Goal: Transaction & Acquisition: Subscribe to service/newsletter

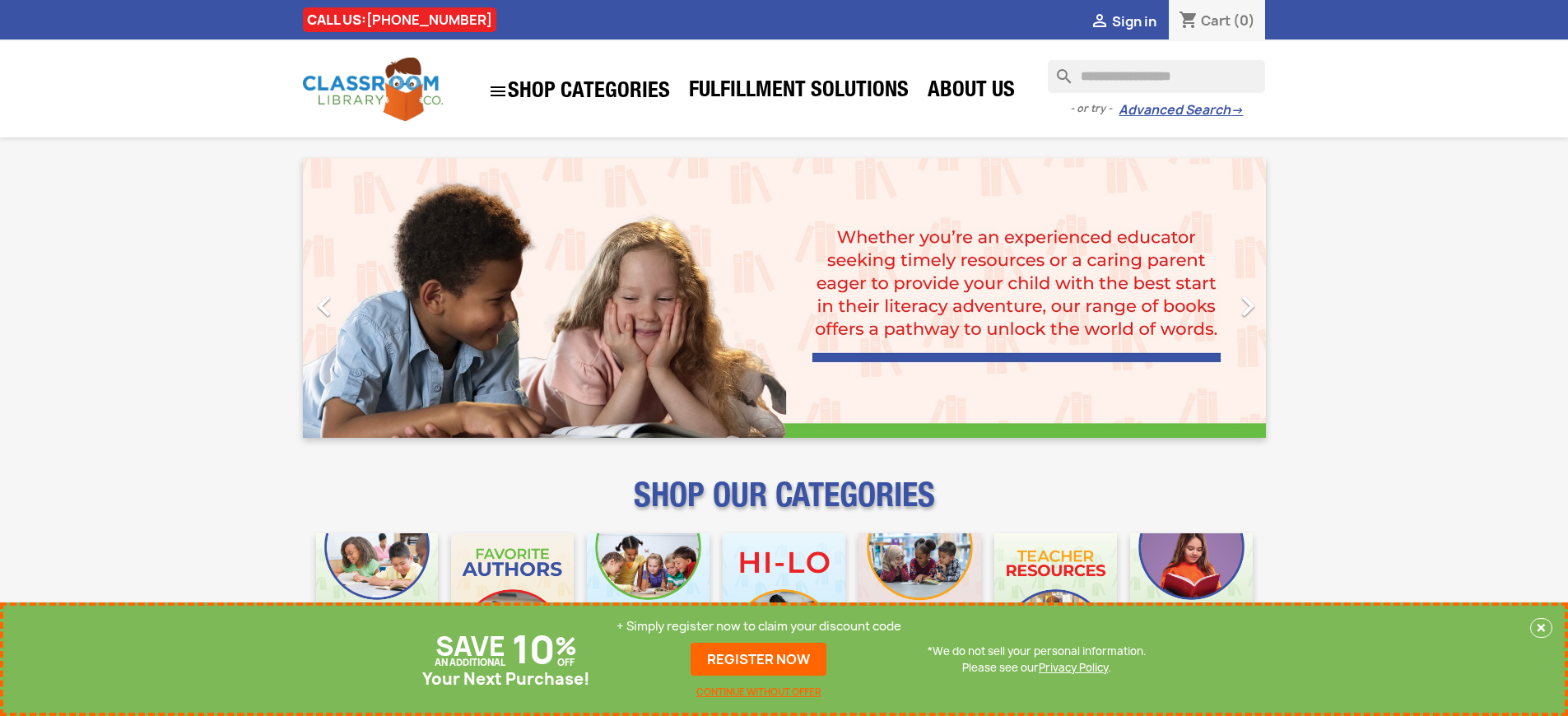
click at [759, 626] on p "+ Simply register now to claim your discount code" at bounding box center [759, 626] width 285 height 17
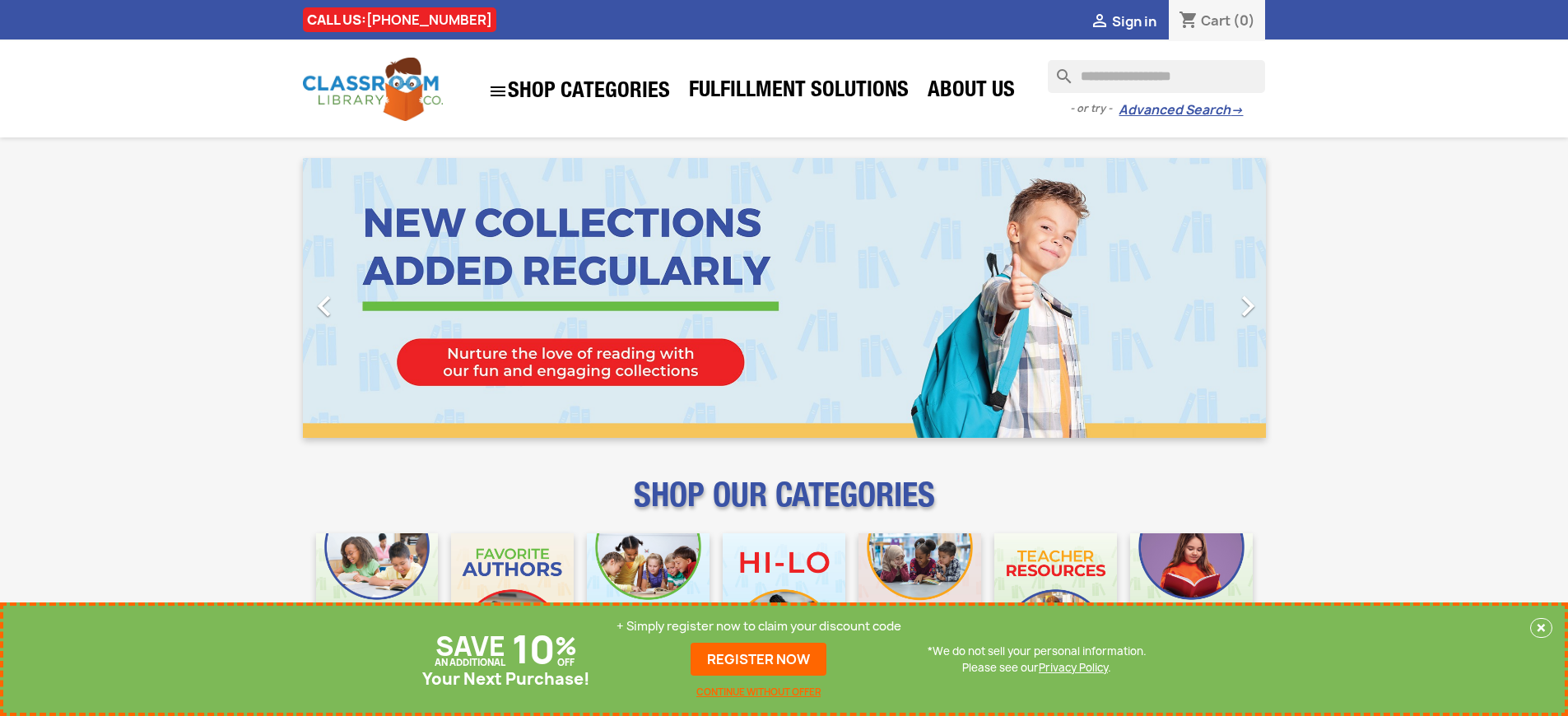
click at [759, 626] on p "+ Simply register now to claim your discount code" at bounding box center [759, 626] width 285 height 17
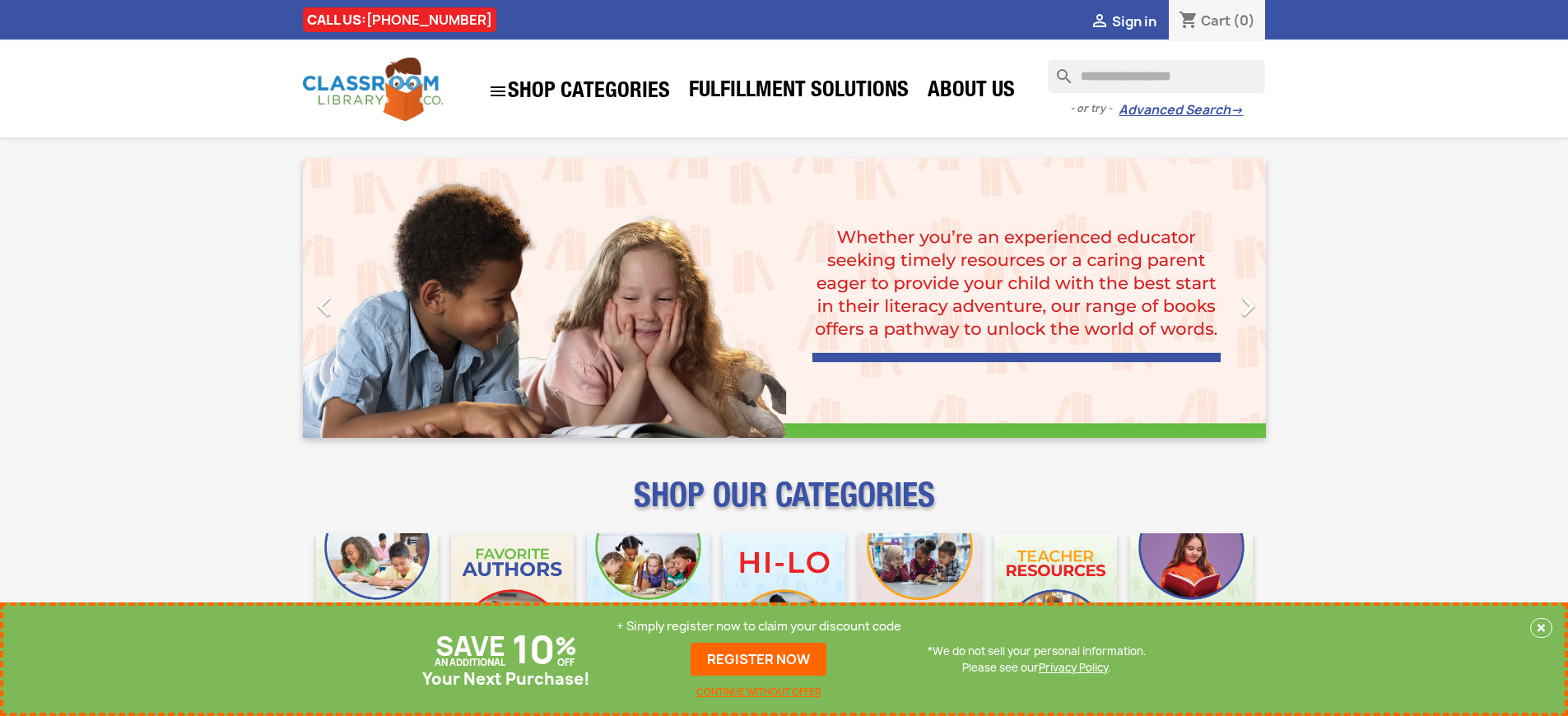
click at [759, 626] on p "+ Simply register now to claim your discount code" at bounding box center [759, 626] width 285 height 17
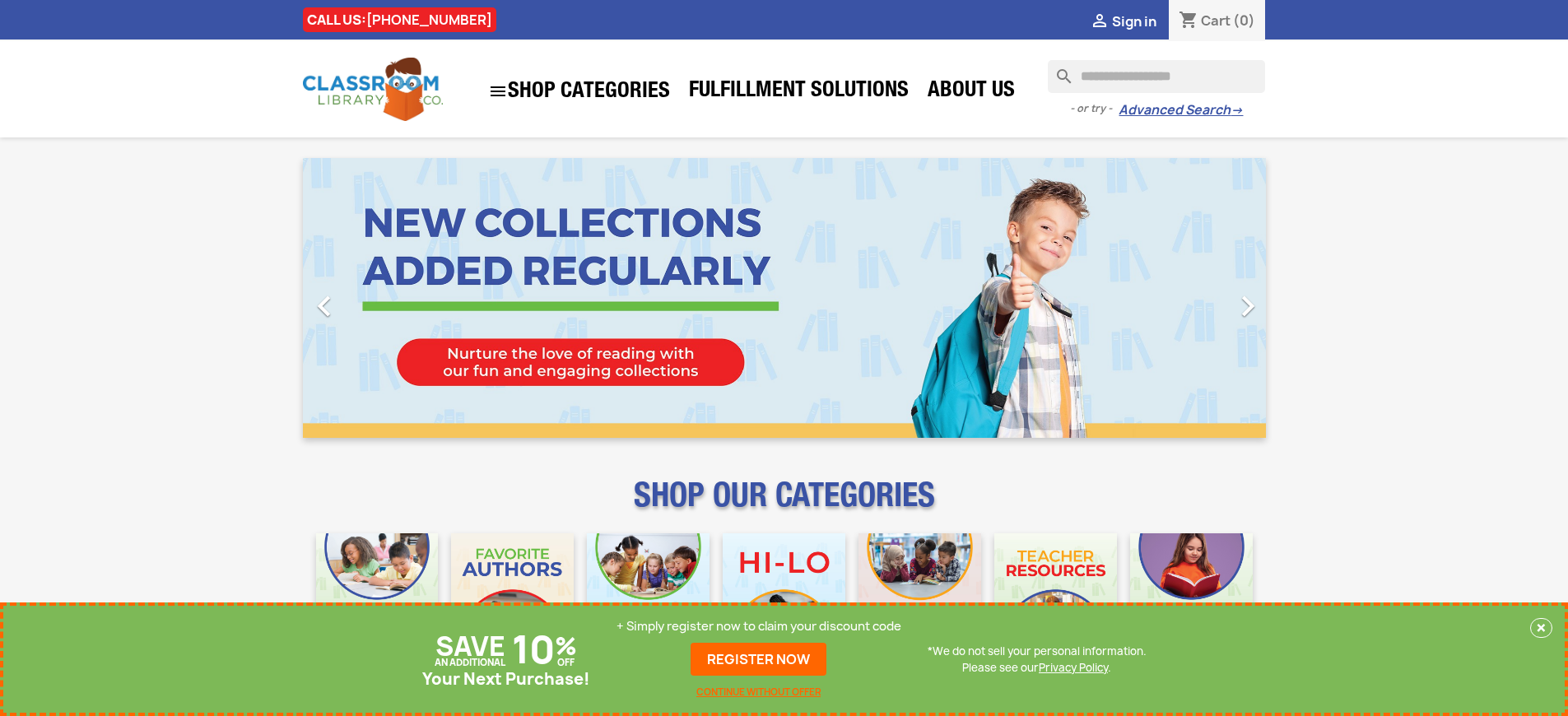
click at [759, 626] on p "+ Simply register now to claim your discount code" at bounding box center [759, 626] width 285 height 17
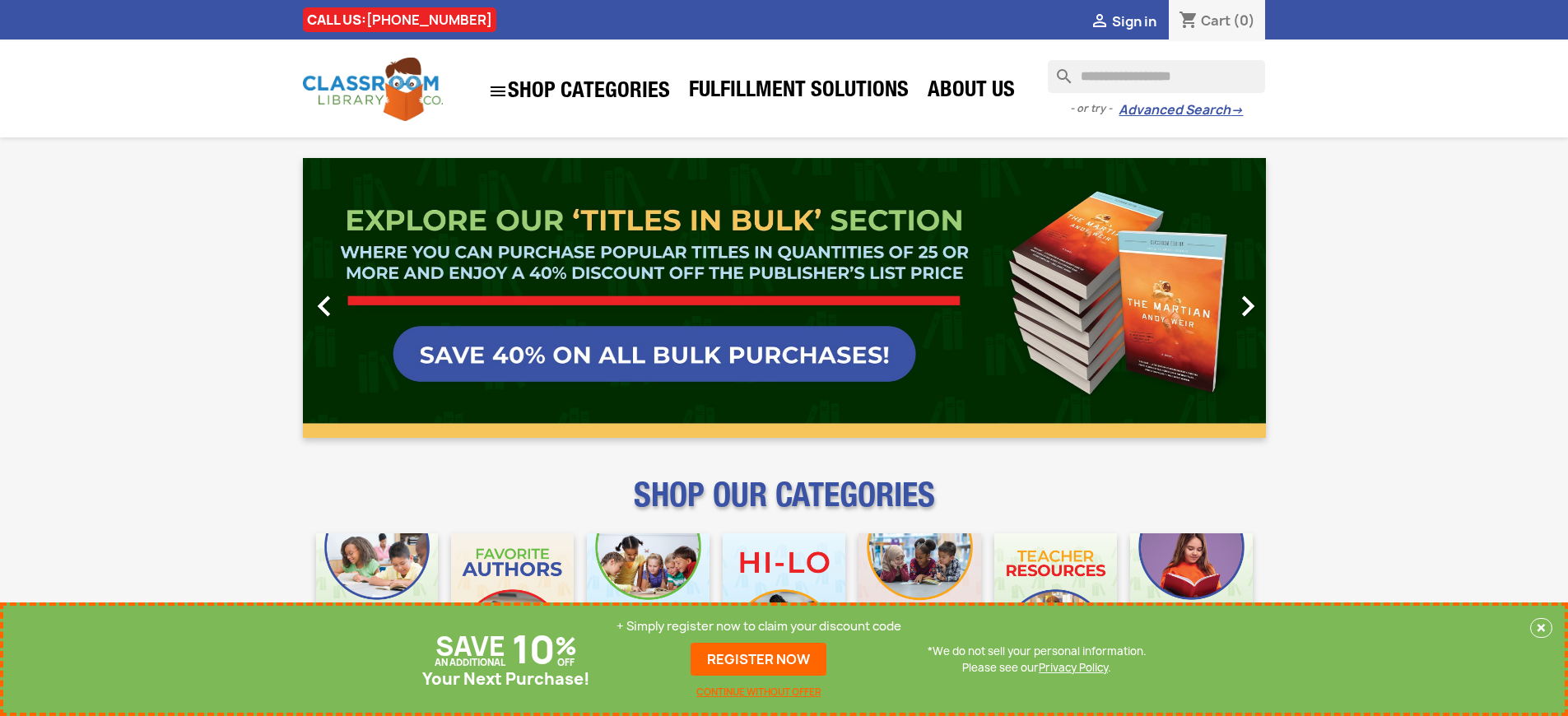
click at [759, 626] on p "+ Simply register now to claim your discount code" at bounding box center [759, 626] width 285 height 17
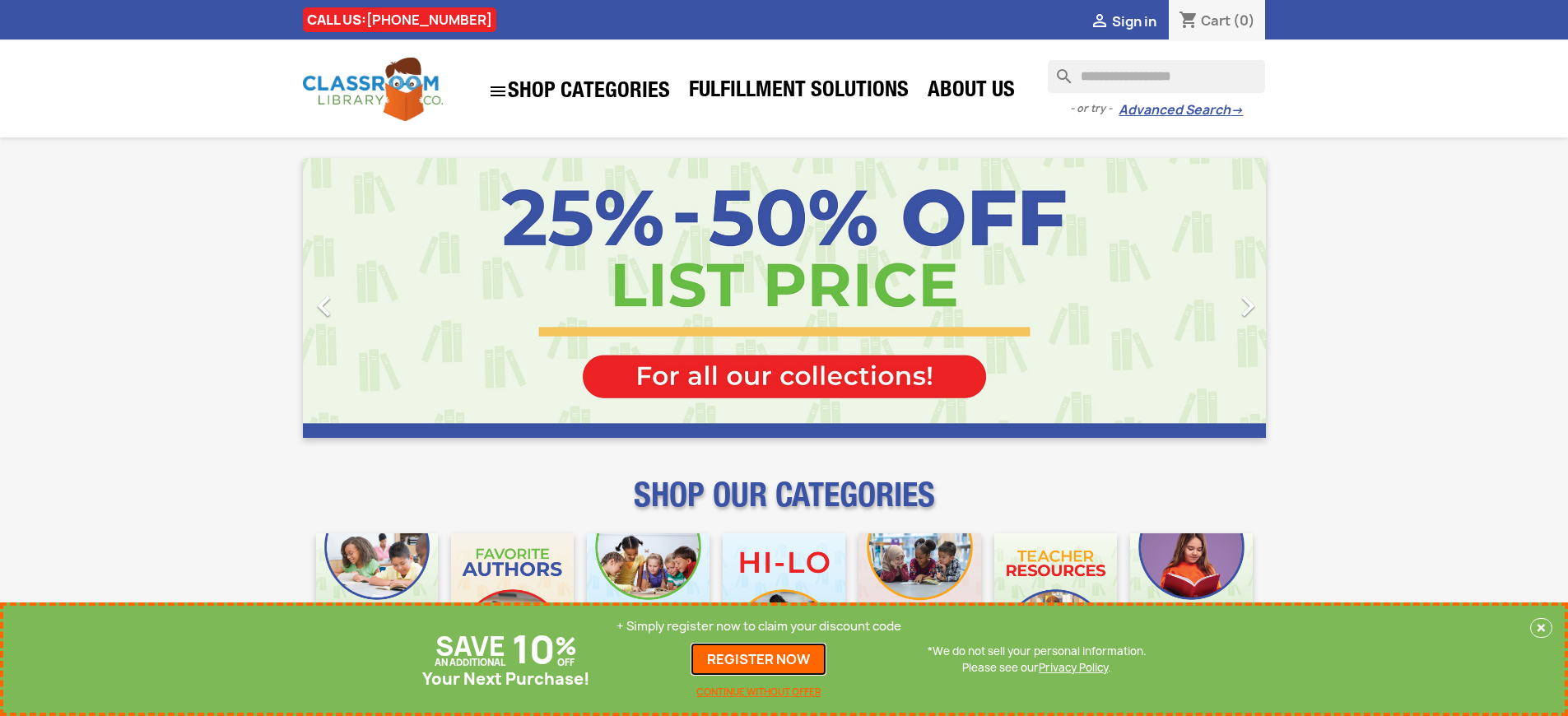
click at [759, 659] on link "REGISTER NOW" at bounding box center [758, 658] width 136 height 33
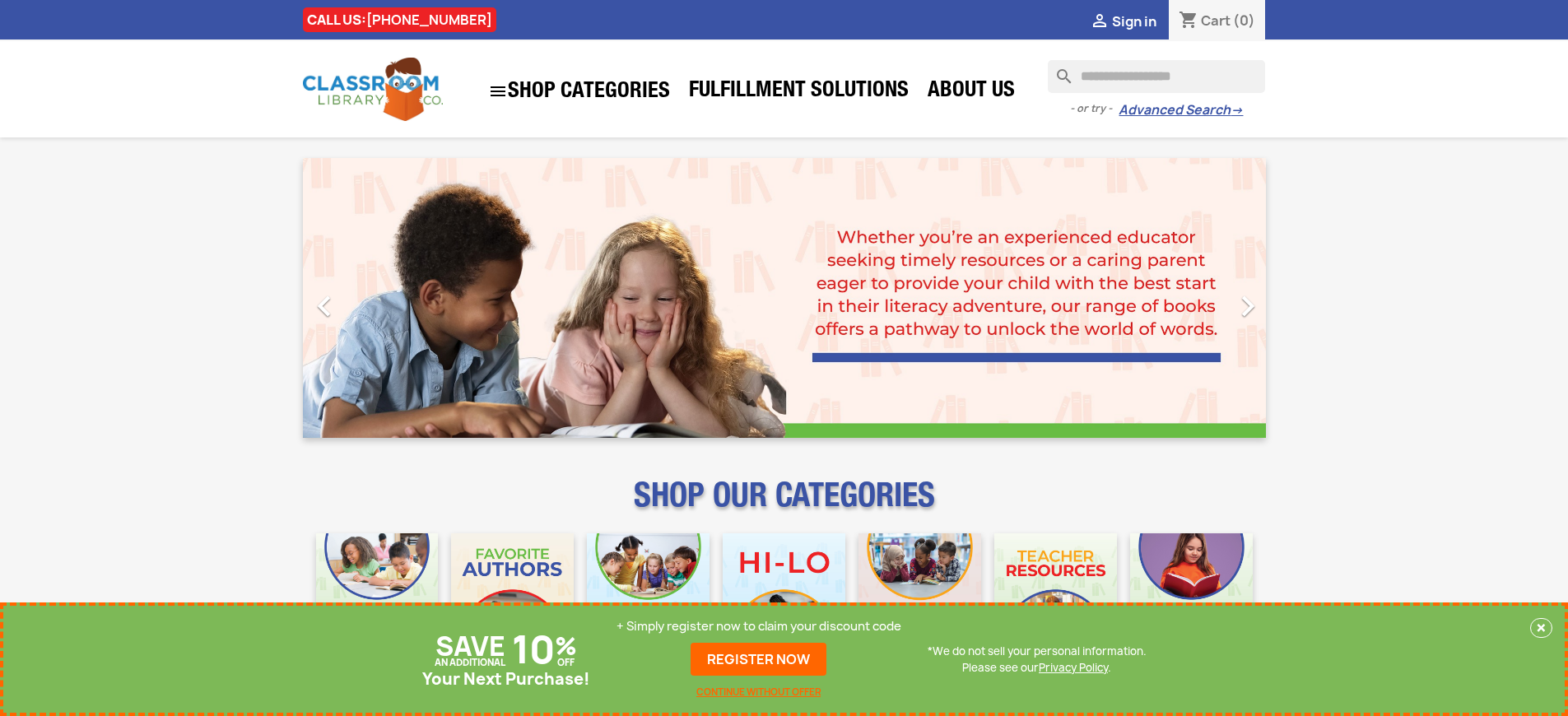
click at [759, 626] on p "+ Simply register now to claim your discount code" at bounding box center [759, 626] width 285 height 17
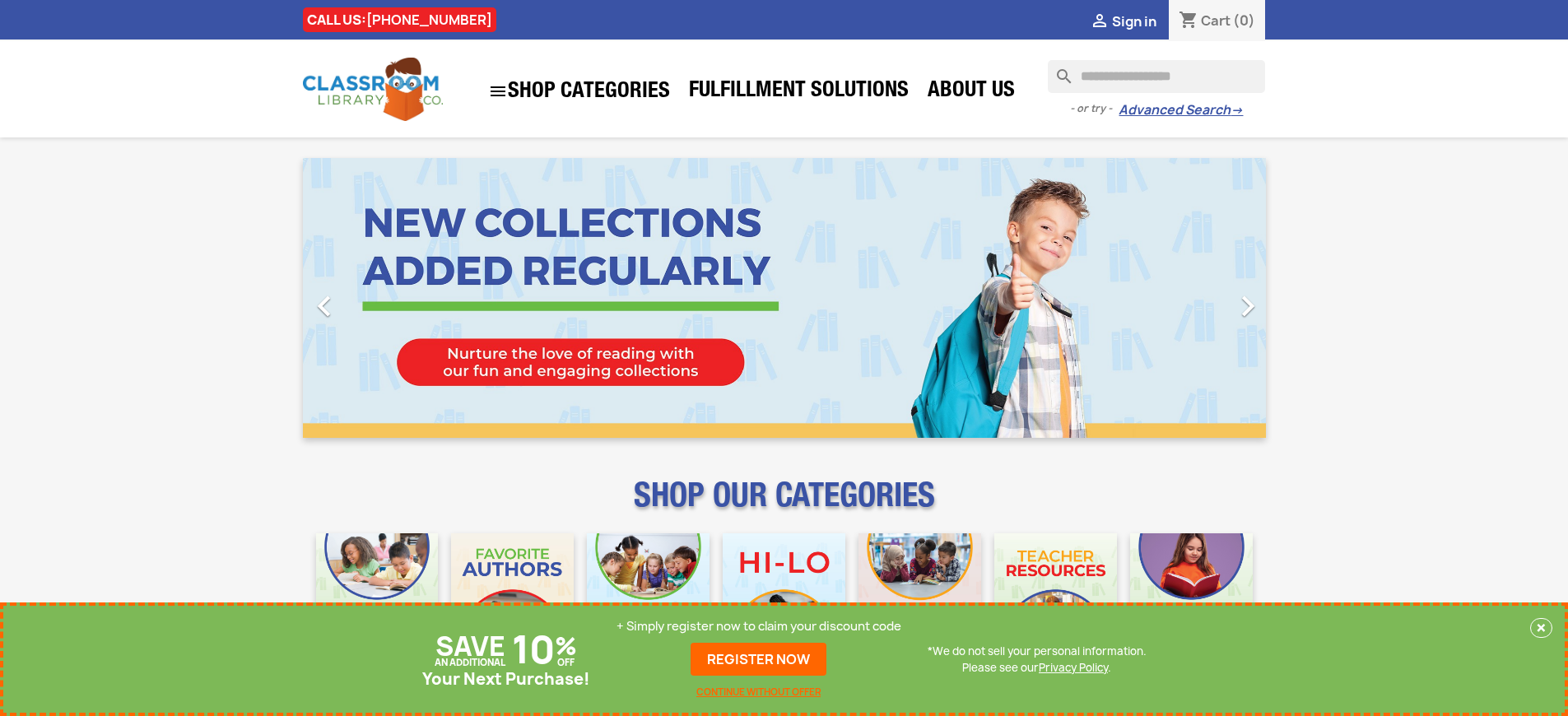
click at [759, 626] on p "+ Simply register now to claim your discount code" at bounding box center [759, 626] width 285 height 17
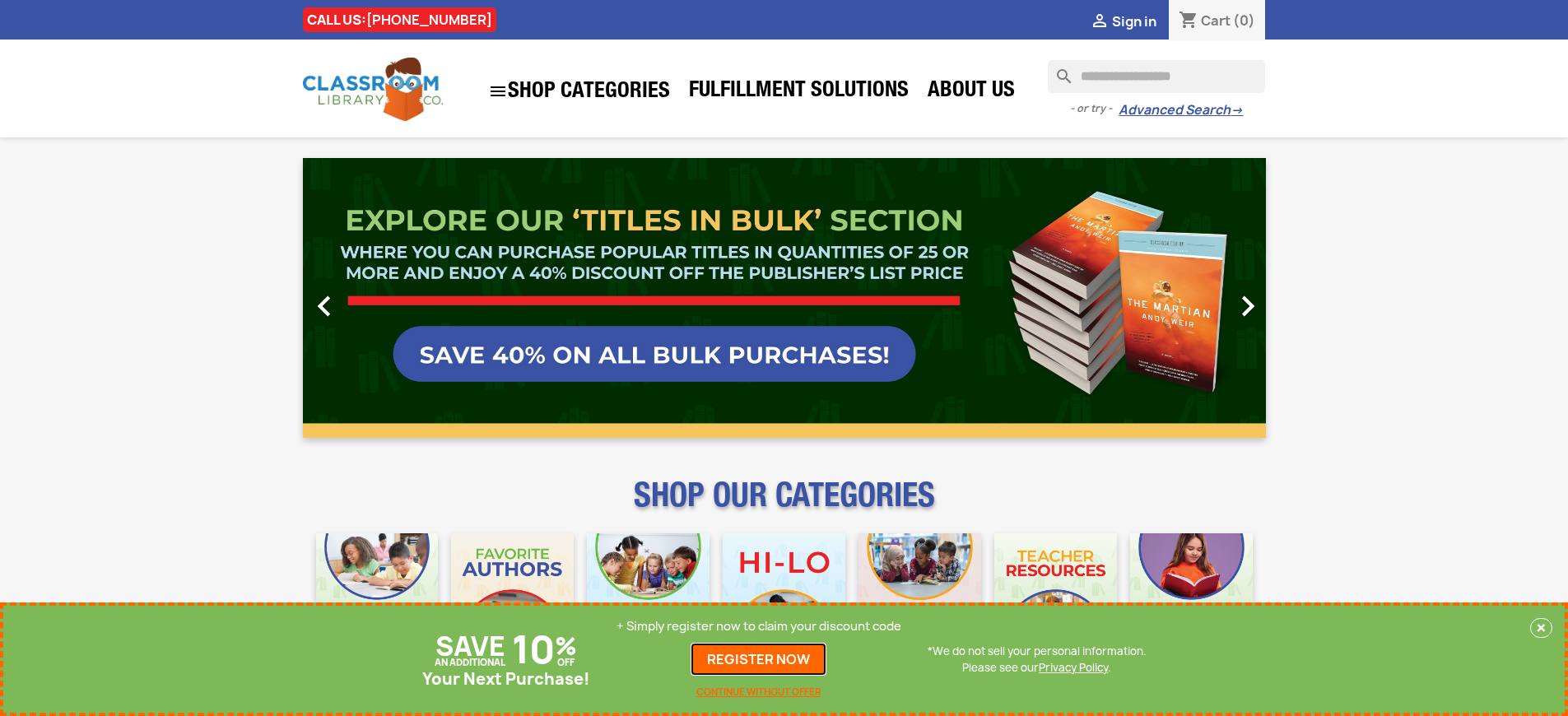
click at [759, 659] on link "REGISTER NOW" at bounding box center [758, 658] width 136 height 33
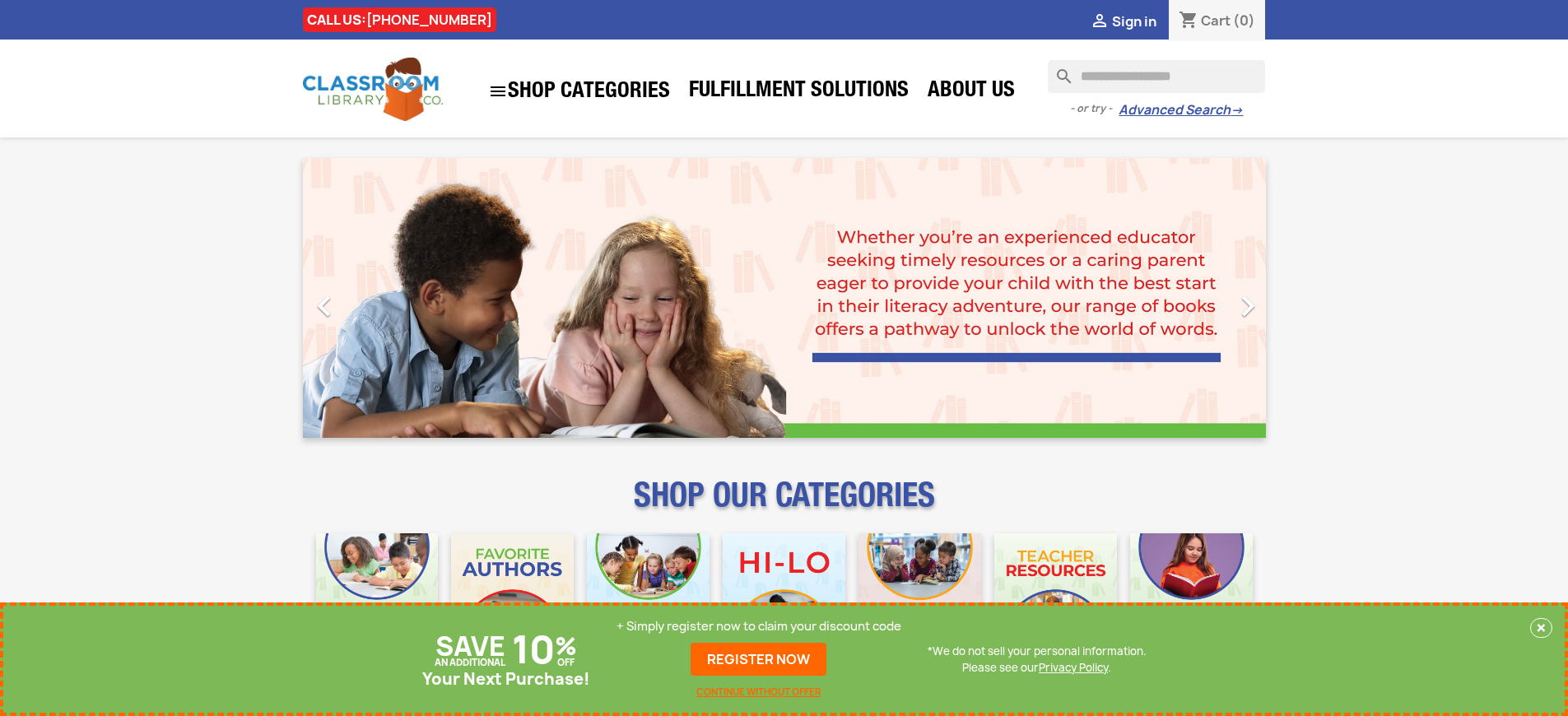
click at [759, 626] on p "+ Simply register now to claim your discount code" at bounding box center [759, 626] width 285 height 17
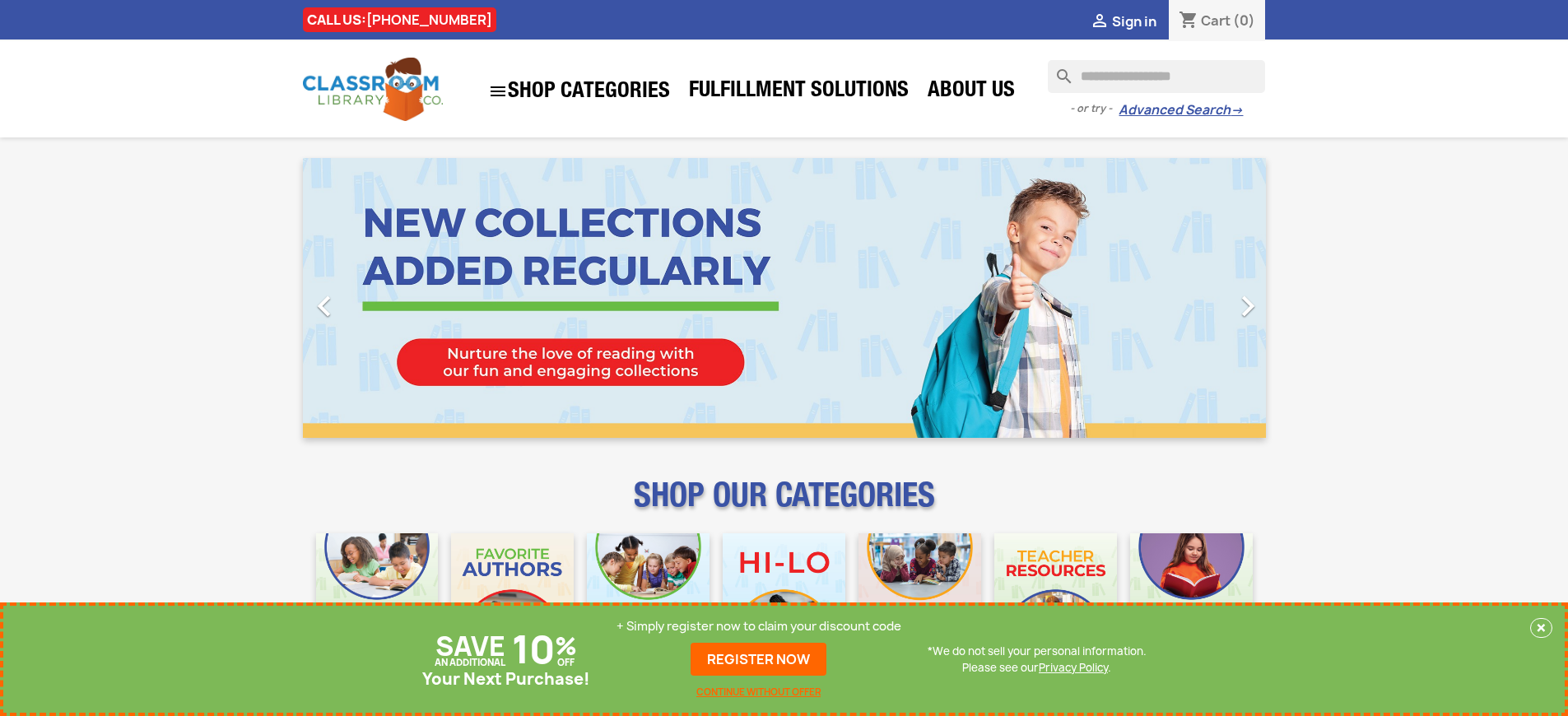
click at [759, 626] on p "+ Simply register now to claim your discount code" at bounding box center [759, 626] width 285 height 17
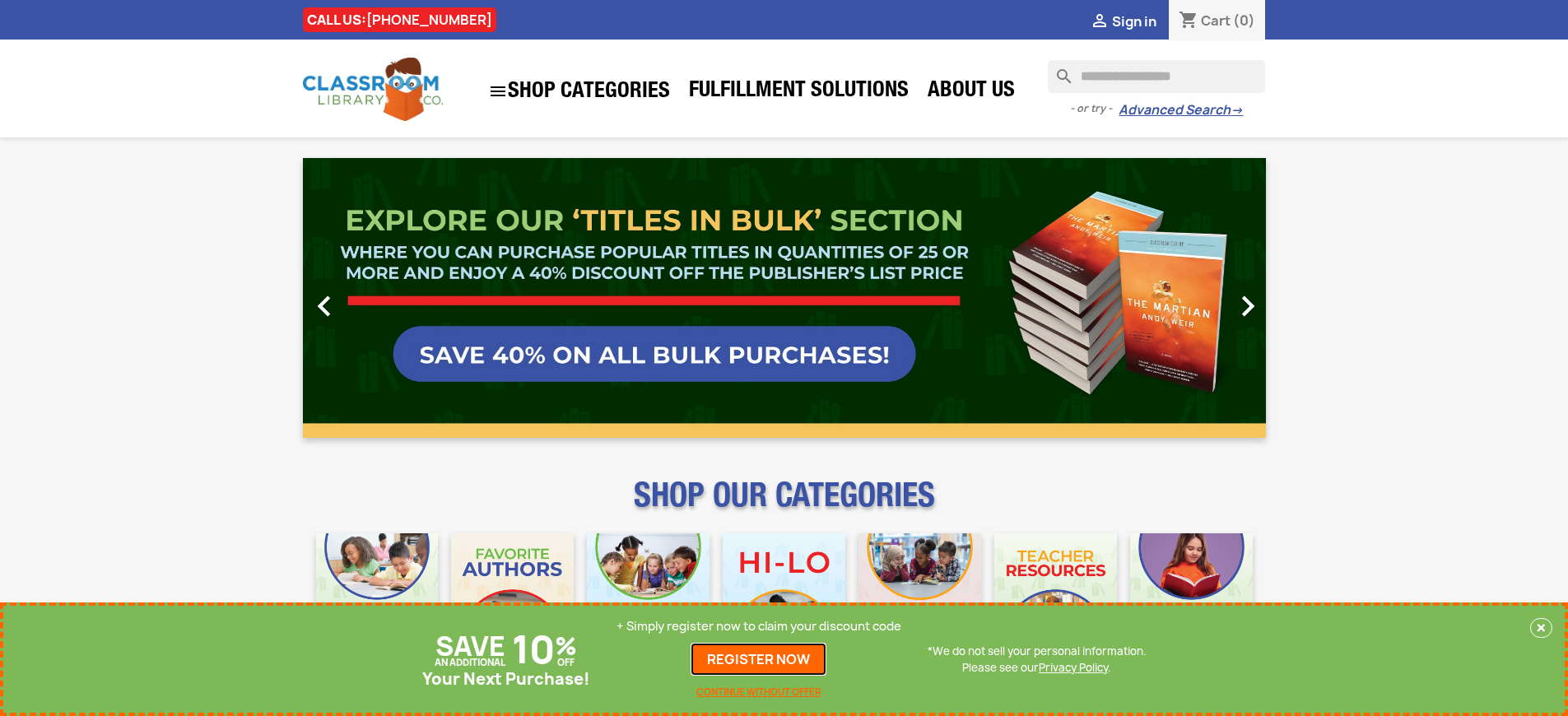
click at [759, 659] on link "REGISTER NOW" at bounding box center [758, 658] width 136 height 33
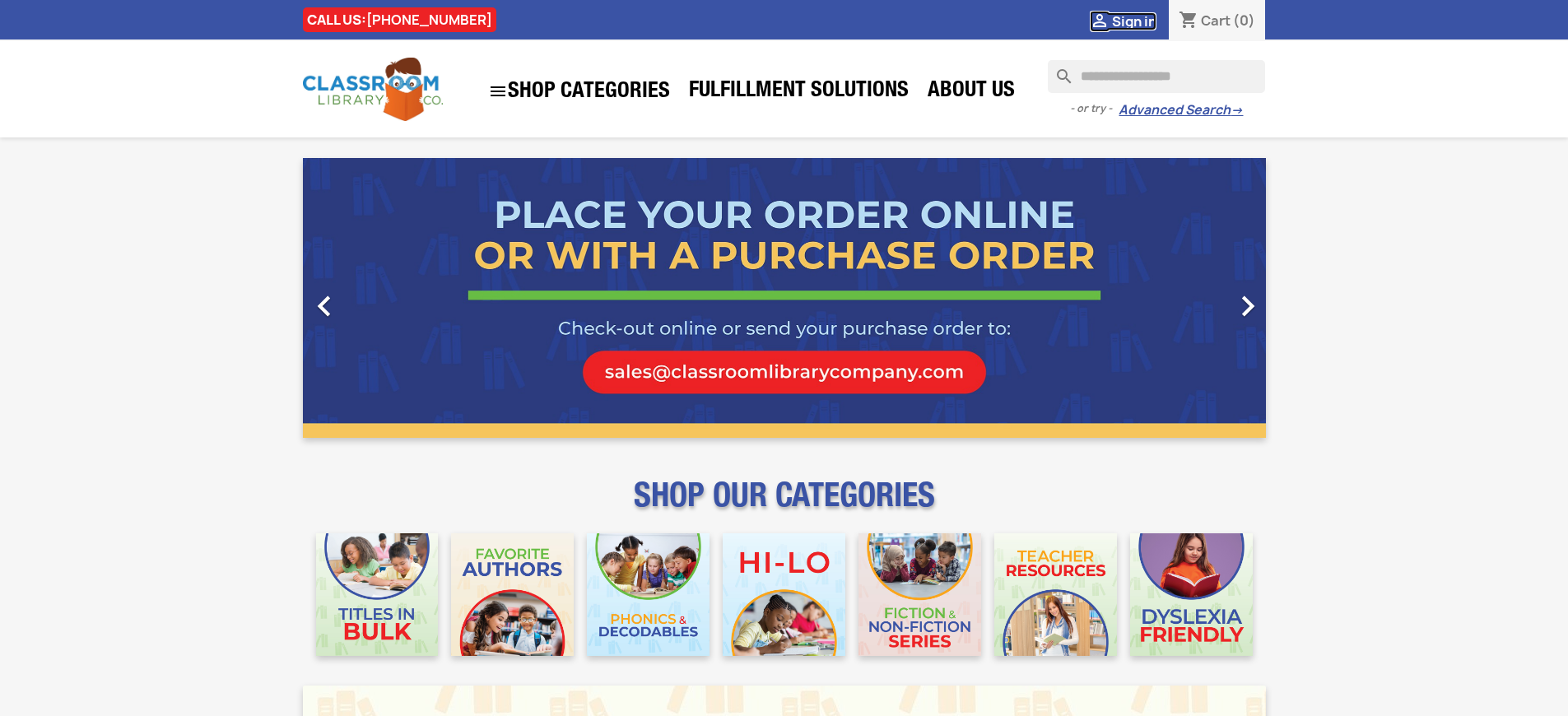
click at [1133, 21] on span "Sign in" at bounding box center [1134, 22] width 44 height 18
